Goal: Task Accomplishment & Management: Manage account settings

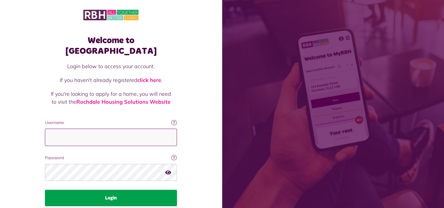
type input "**********"
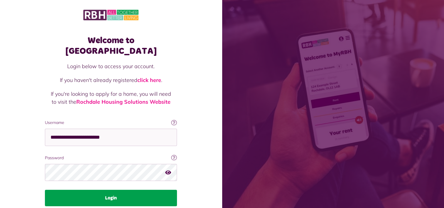
click at [114, 190] on button "Login" at bounding box center [111, 198] width 132 height 16
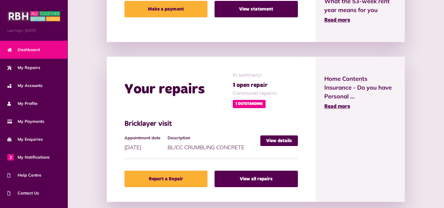
scroll to position [259, 0]
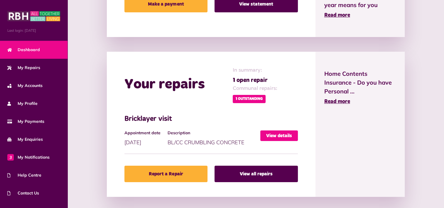
click at [282, 134] on link "View details" at bounding box center [280, 135] width 38 height 11
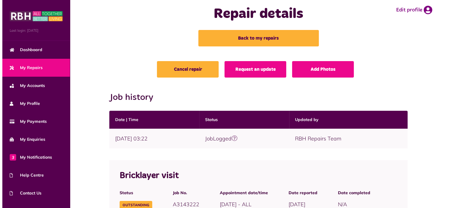
scroll to position [9, 0]
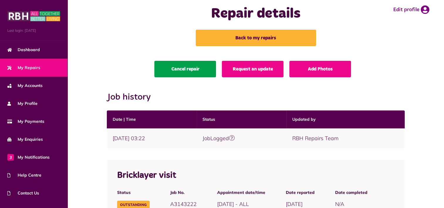
click at [186, 67] on link "Cancel repair" at bounding box center [186, 69] width 62 height 16
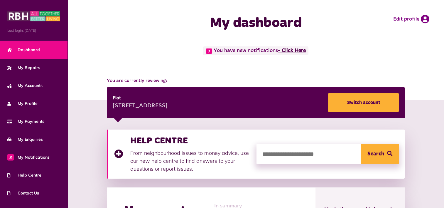
click at [297, 52] on link "- Click Here" at bounding box center [292, 50] width 28 height 5
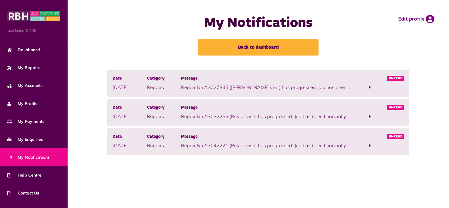
click at [369, 88] on span at bounding box center [370, 87] width 2 height 5
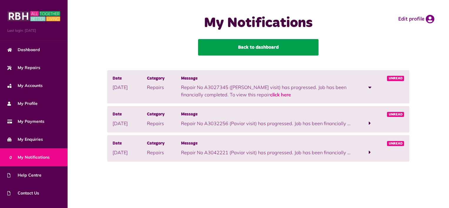
click at [276, 44] on link "Back to dashboard" at bounding box center [258, 47] width 120 height 16
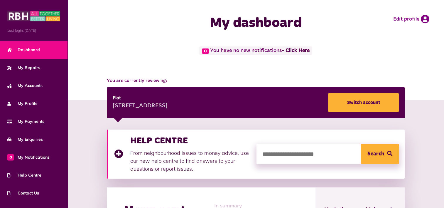
click at [323, 156] on input "search" at bounding box center [328, 154] width 142 height 21
type input "******"
click at [372, 149] on span "Search" at bounding box center [376, 154] width 17 height 21
